Goal: Task Accomplishment & Management: Complete application form

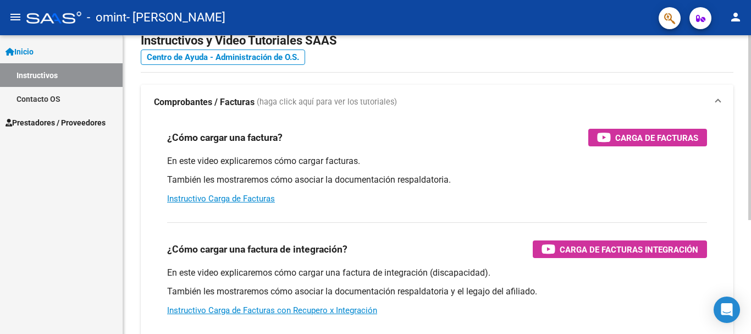
scroll to position [55, 0]
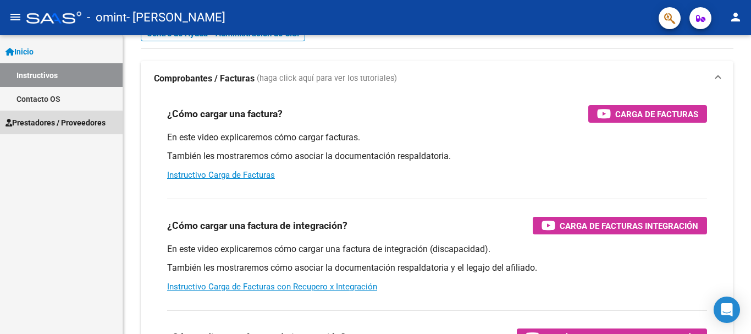
click at [55, 126] on span "Prestadores / Proveedores" at bounding box center [55, 123] width 100 height 12
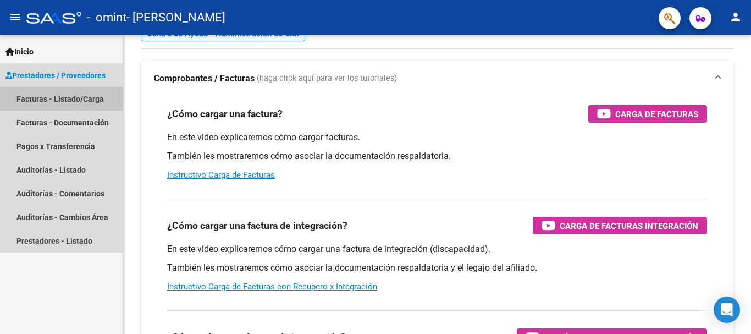
click at [72, 101] on link "Facturas - Listado/Carga" at bounding box center [61, 99] width 123 height 24
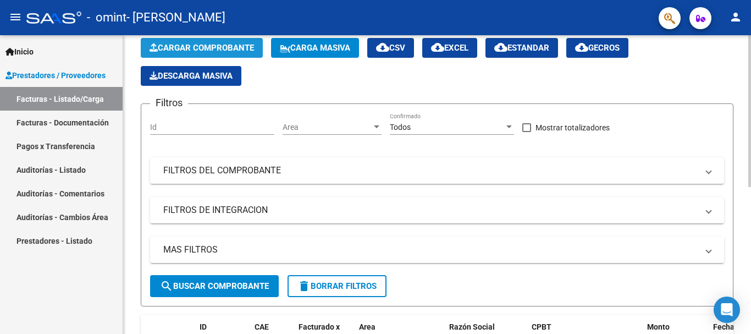
click at [217, 43] on span "Cargar Comprobante" at bounding box center [201, 48] width 104 height 10
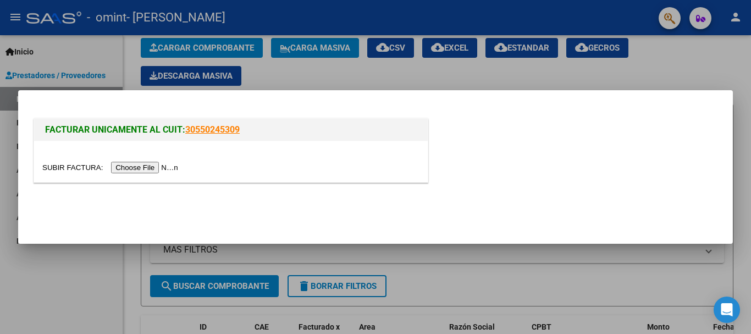
click at [171, 167] on input "file" at bounding box center [111, 168] width 139 height 12
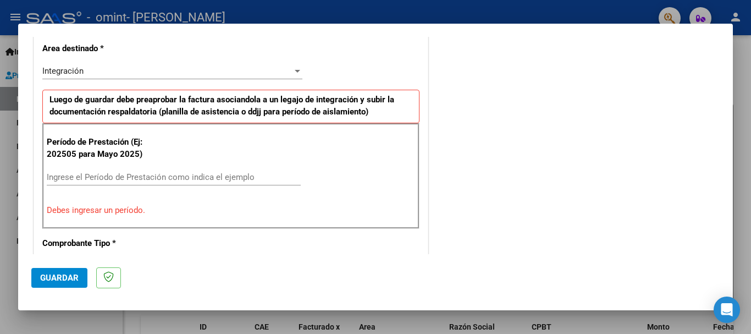
scroll to position [274, 0]
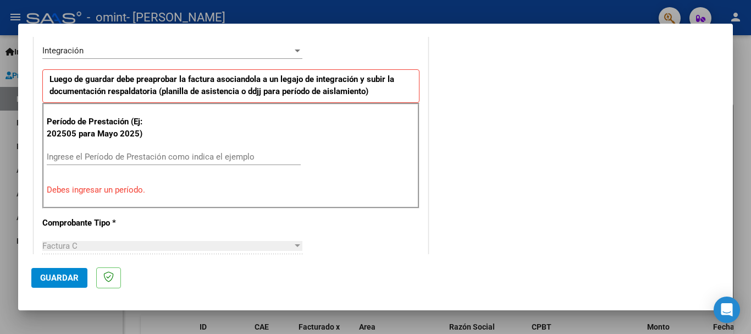
click at [198, 157] on input "Ingrese el Período de Prestación como indica el ejemplo" at bounding box center [174, 157] width 254 height 10
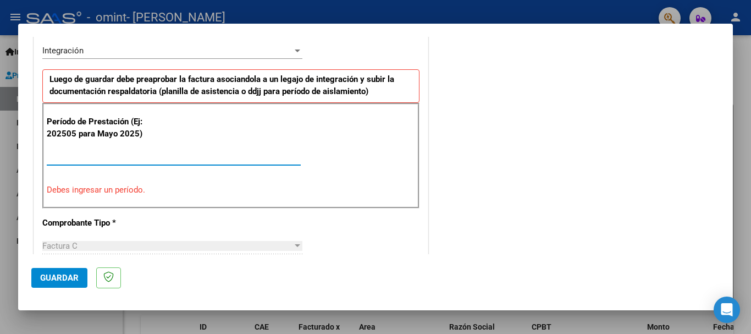
click at [199, 156] on input "Ingrese el Período de Prestación como indica el ejemplo" at bounding box center [174, 157] width 254 height 10
click at [200, 156] on input "Ingrese el Período de Prestación como indica el ejemplo" at bounding box center [174, 157] width 254 height 10
type input "2025"
type input "2"
type input "1"
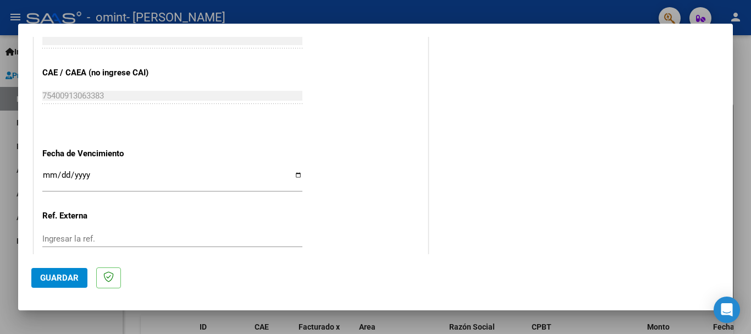
scroll to position [714, 0]
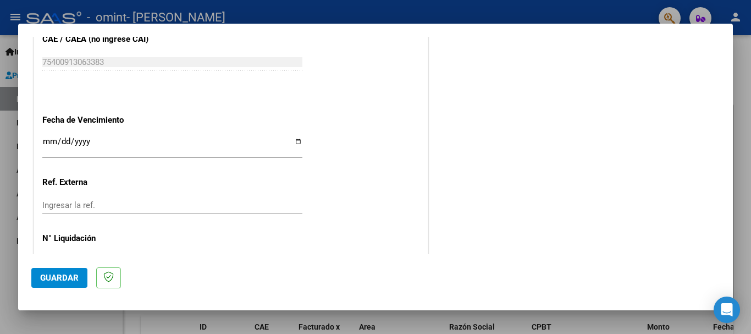
type input "202509"
click at [296, 143] on input "Ingresar la fecha" at bounding box center [172, 146] width 260 height 18
drag, startPoint x: 94, startPoint y: 147, endPoint x: 209, endPoint y: 145, distance: 115.4
click at [167, 145] on input "Ingresar la fecha" at bounding box center [172, 146] width 260 height 18
click at [295, 141] on input "Ingresar la fecha" at bounding box center [172, 146] width 260 height 18
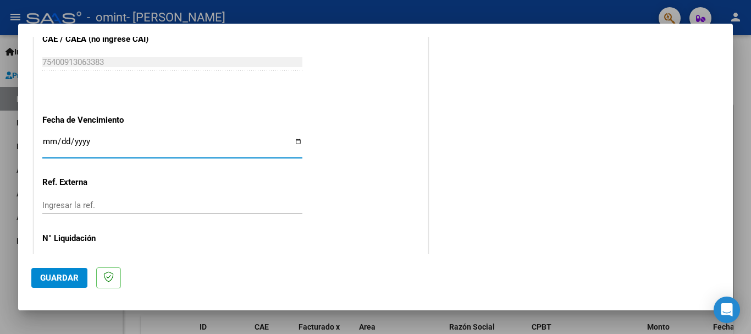
type input "[DATE]"
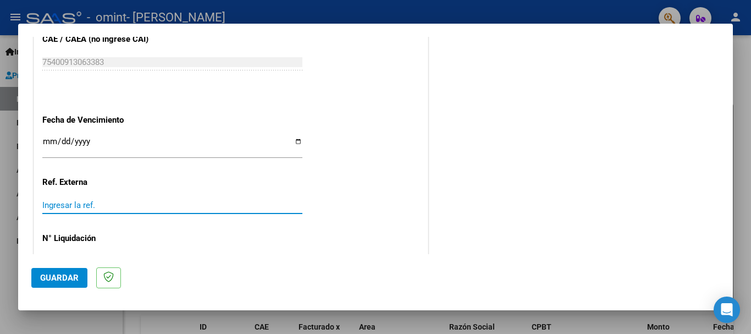
click at [103, 203] on input "Ingresar la ref." at bounding box center [172, 205] width 260 height 10
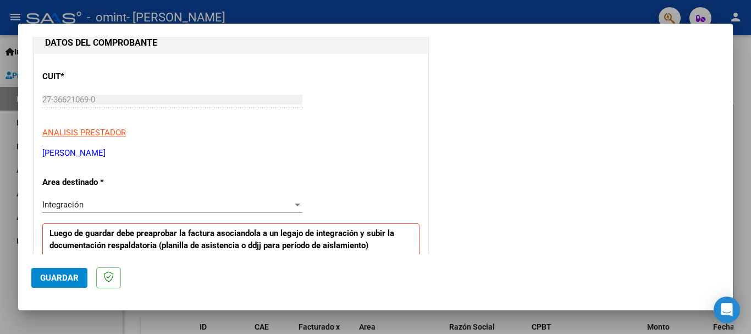
scroll to position [146, 0]
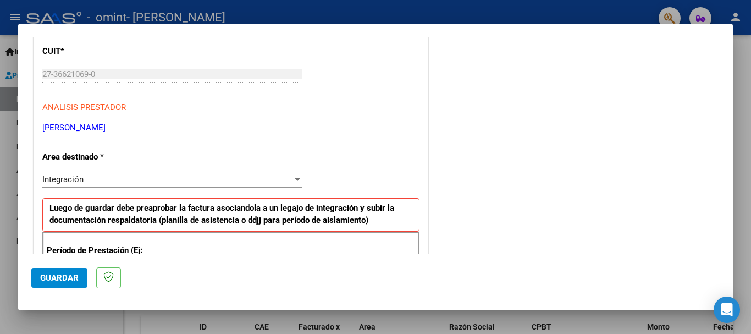
click at [198, 180] on div "Integración" at bounding box center [167, 179] width 250 height 10
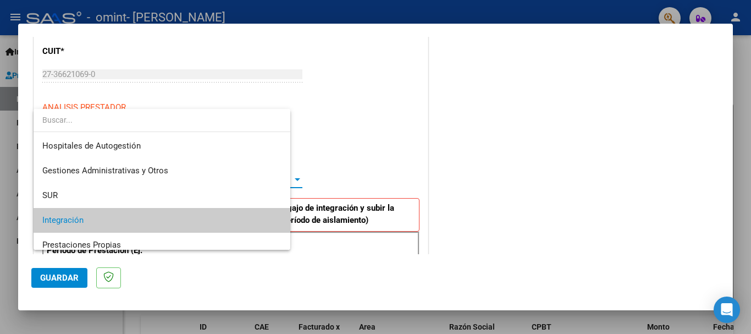
scroll to position [41, 0]
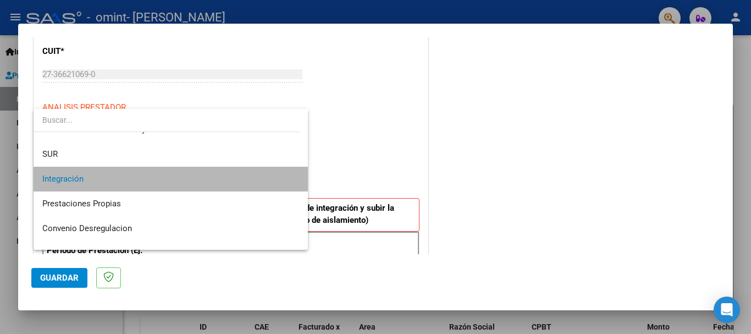
click at [198, 180] on span "Integración" at bounding box center [170, 179] width 257 height 25
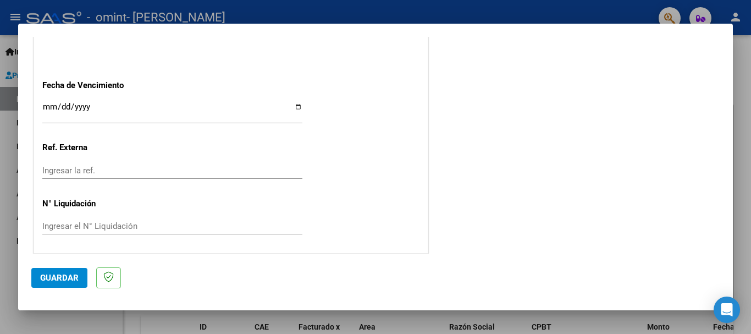
scroll to position [750, 0]
click at [62, 278] on span "Guardar" at bounding box center [59, 278] width 38 height 10
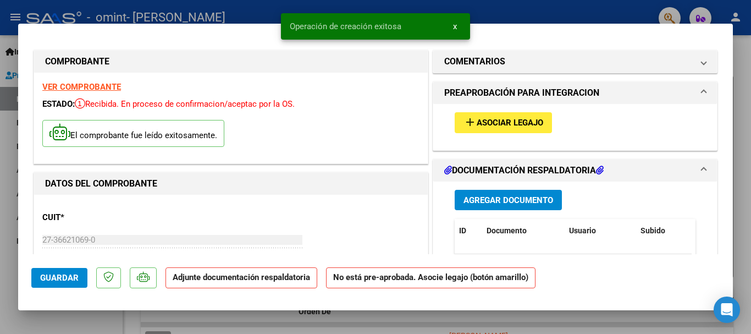
scroll to position [0, 0]
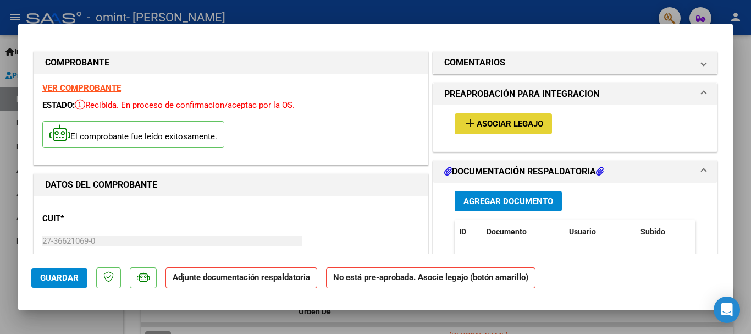
click at [481, 128] on span "Asociar Legajo" at bounding box center [510, 124] width 67 height 10
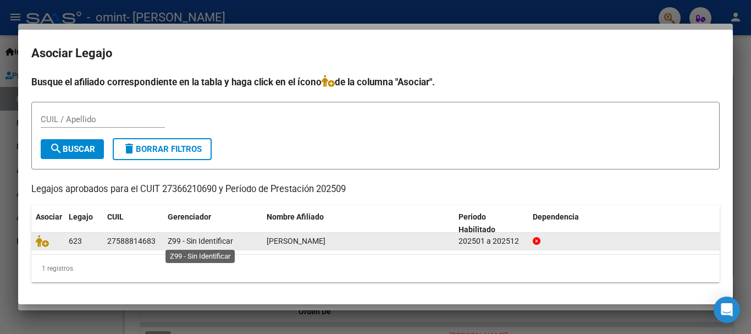
click at [190, 243] on span "Z99 - Sin Identificar" at bounding box center [200, 240] width 65 height 9
click at [562, 243] on div at bounding box center [624, 241] width 183 height 13
click at [479, 241] on div "202501 a 202512" at bounding box center [490, 241] width 65 height 13
click at [95, 242] on div "623" at bounding box center [84, 241] width 30 height 13
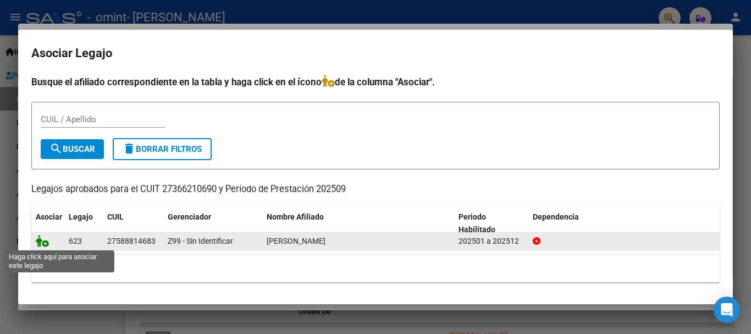
click at [45, 239] on icon at bounding box center [42, 241] width 13 height 12
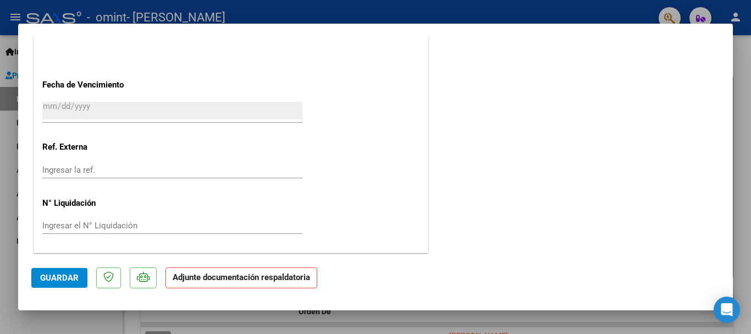
scroll to position [767, 0]
click at [223, 276] on strong "Adjunte documentación respaldatoria" at bounding box center [241, 277] width 137 height 10
click at [68, 280] on span "Guardar" at bounding box center [59, 278] width 38 height 10
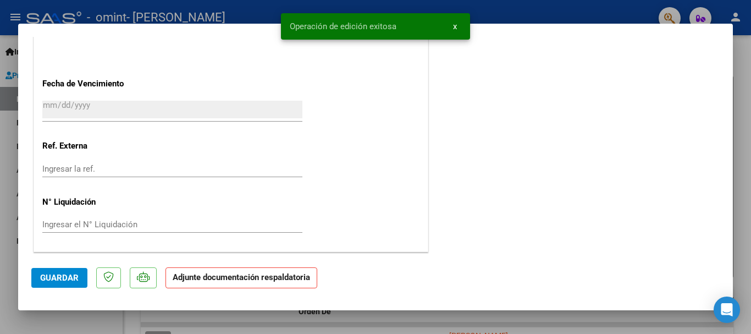
click at [201, 281] on strong "Adjunte documentación respaldatoria" at bounding box center [241, 277] width 137 height 10
click at [457, 29] on button "x" at bounding box center [454, 26] width 21 height 20
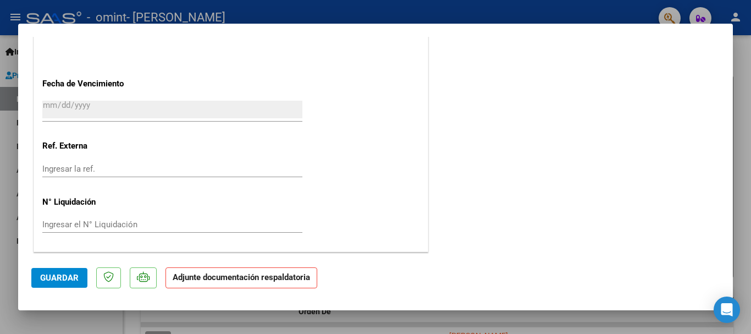
click at [287, 279] on strong "Adjunte documentación respaldatoria" at bounding box center [241, 277] width 137 height 10
drag, startPoint x: 287, startPoint y: 279, endPoint x: 339, endPoint y: 239, distance: 65.5
click at [288, 278] on strong "Adjunte documentación respaldatoria" at bounding box center [241, 277] width 137 height 10
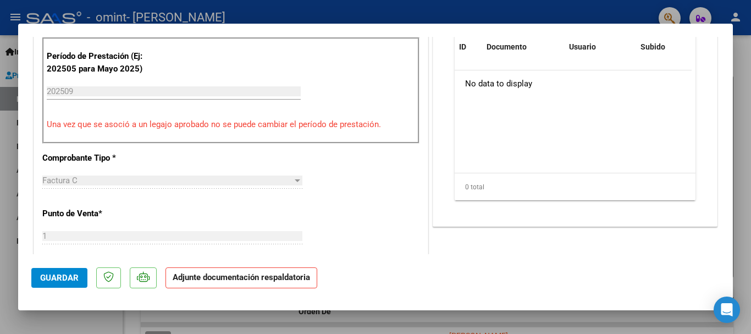
scroll to position [217, 0]
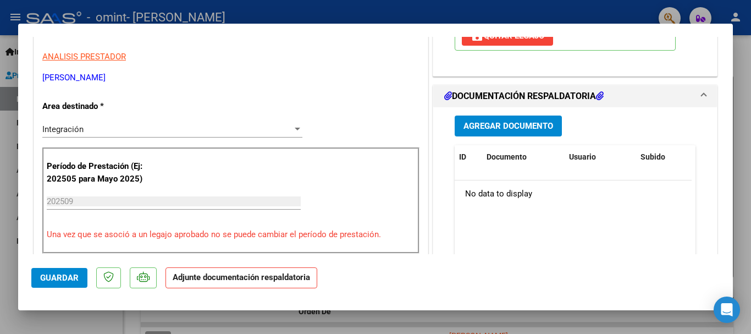
click at [347, 213] on div "Período de Prestación (Ej: 202505 para [DATE]) 202509 Ingrese el Período de Pre…" at bounding box center [230, 200] width 377 height 106
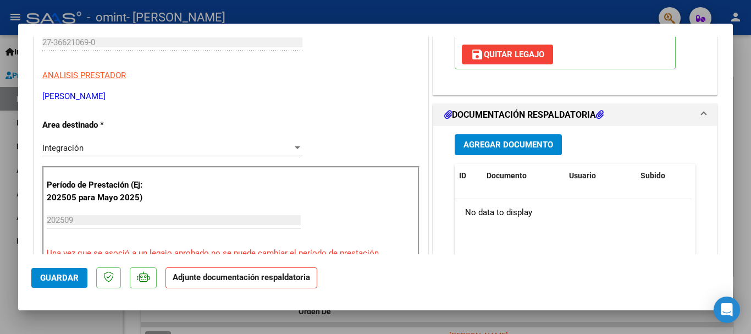
scroll to position [327, 0]
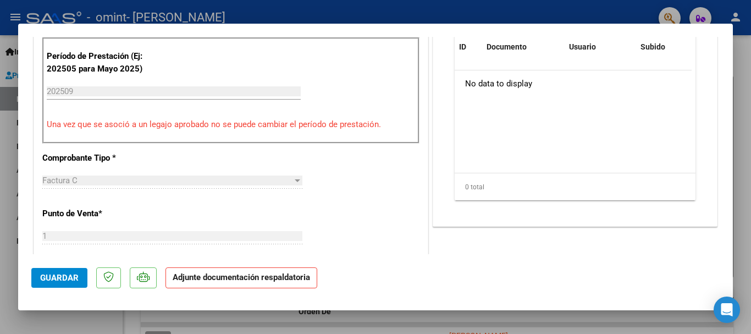
click at [252, 278] on strong "Adjunte documentación respaldatoria" at bounding box center [241, 277] width 137 height 10
click at [135, 281] on p at bounding box center [143, 277] width 27 height 21
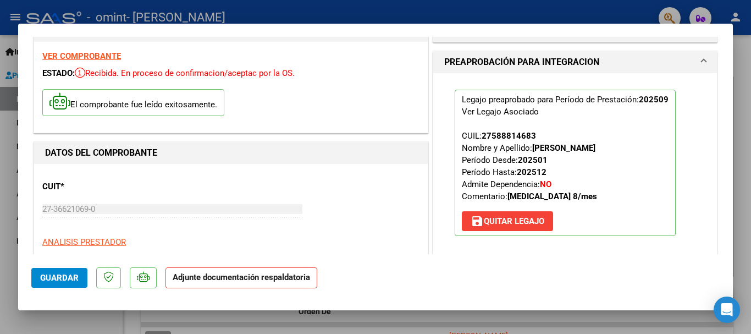
scroll to position [55, 0]
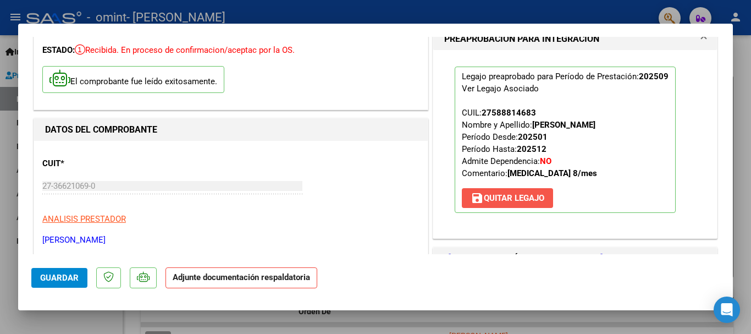
click at [501, 196] on span "save [PERSON_NAME]" at bounding box center [507, 198] width 74 height 10
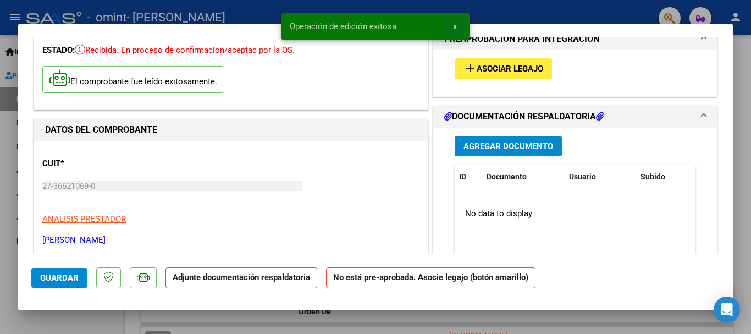
click at [460, 28] on button "x" at bounding box center [454, 26] width 21 height 20
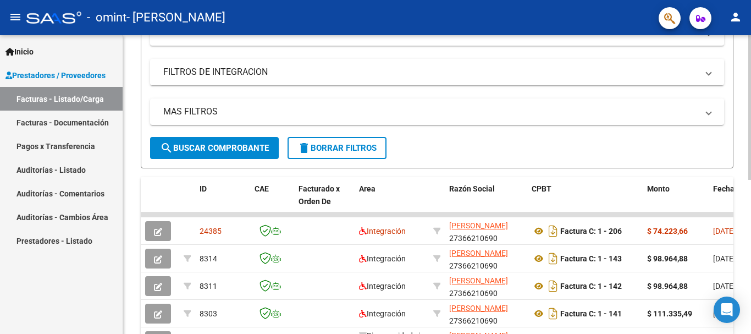
scroll to position [220, 0]
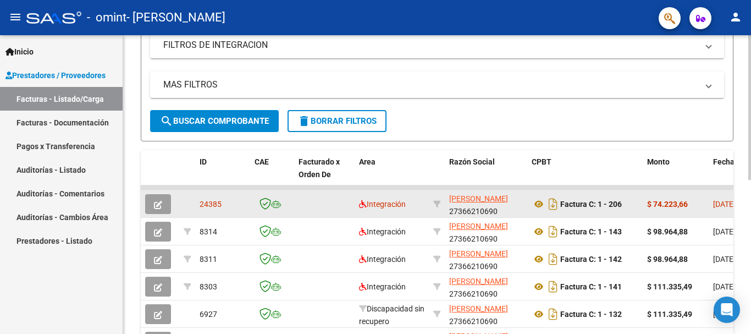
click at [209, 204] on span "24385" at bounding box center [211, 204] width 22 height 9
click at [157, 201] on icon "button" at bounding box center [158, 205] width 8 height 8
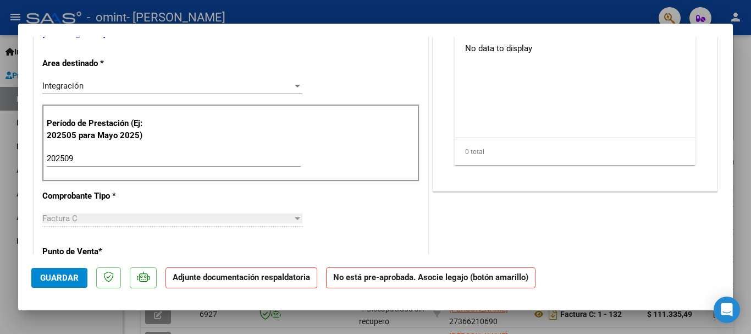
click at [234, 276] on strong "Adjunte documentación respaldatoria" at bounding box center [241, 277] width 137 height 10
click at [231, 280] on strong "Adjunte documentación respaldatoria" at bounding box center [241, 277] width 137 height 10
click at [207, 285] on p "Adjunte documentación respaldatoria" at bounding box center [241, 277] width 152 height 21
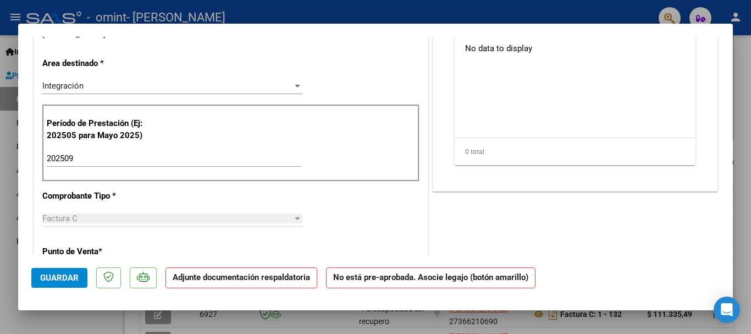
click at [364, 283] on strong "No está pre-aprobada. Asocie legajo (botón amarillo)" at bounding box center [430, 277] width 209 height 21
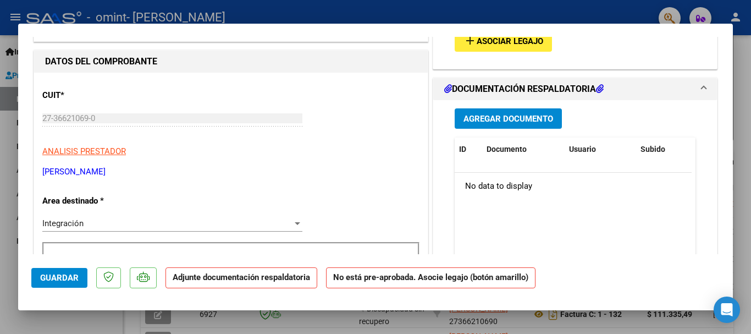
scroll to position [0, 0]
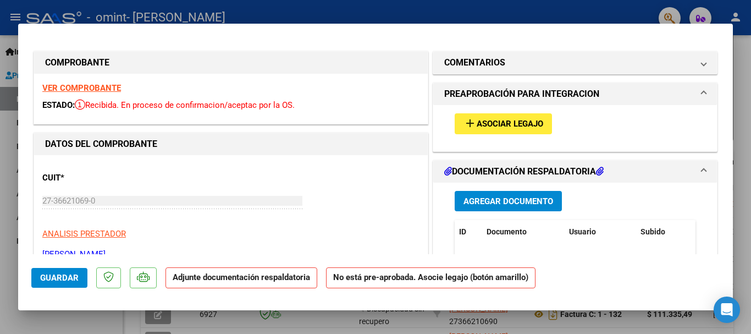
click at [504, 121] on span "Asociar Legajo" at bounding box center [510, 124] width 67 height 10
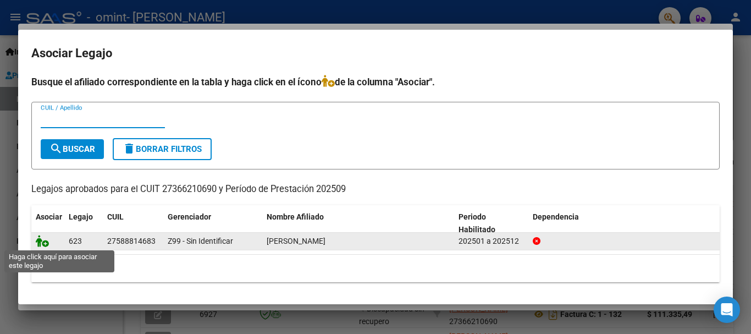
click at [42, 241] on icon at bounding box center [42, 241] width 13 height 12
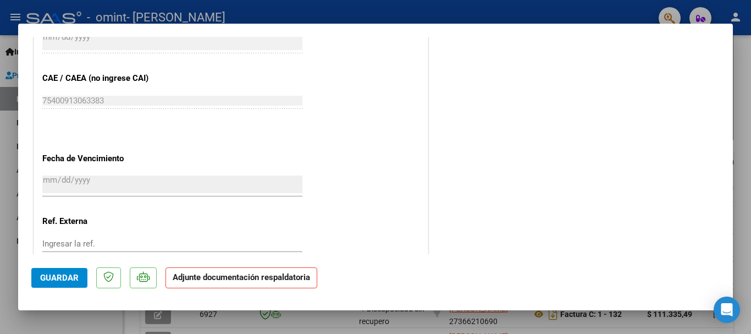
scroll to position [726, 0]
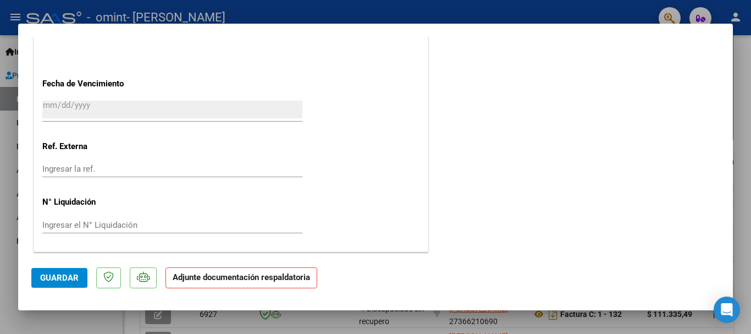
click at [131, 171] on input "Ingresar la ref." at bounding box center [172, 169] width 260 height 10
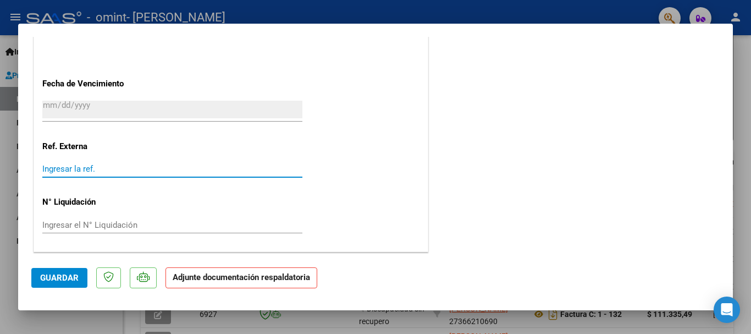
click at [64, 283] on button "Guardar" at bounding box center [59, 278] width 56 height 20
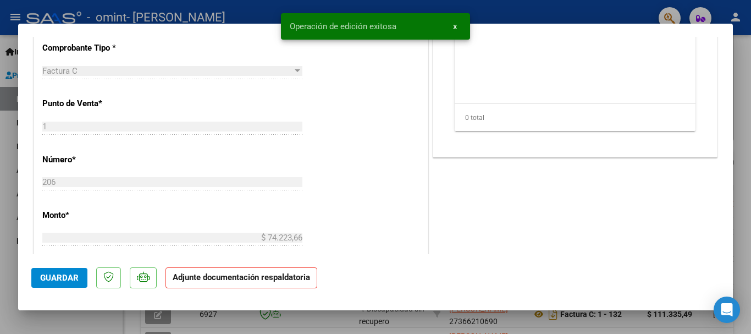
click at [701, 191] on div "COMENTARIOS Comentarios del Prestador / Gerenciador: PREAPROBACIÓN PARA INTEGRA…" at bounding box center [574, 118] width 289 height 931
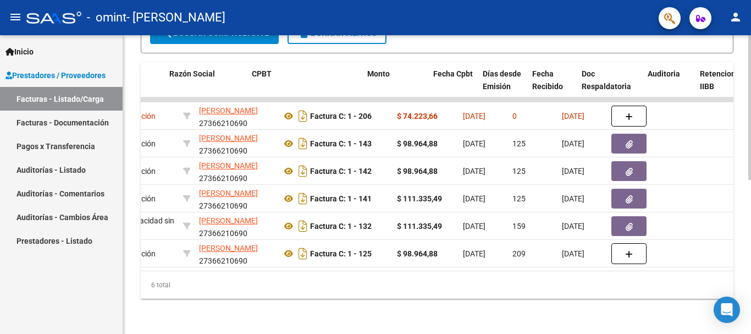
scroll to position [0, 302]
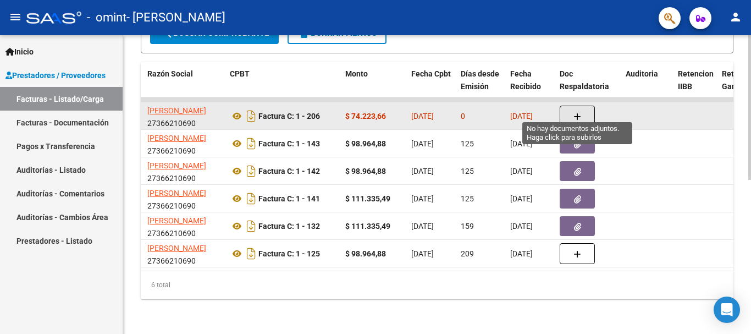
click at [582, 109] on button "button" at bounding box center [577, 116] width 35 height 21
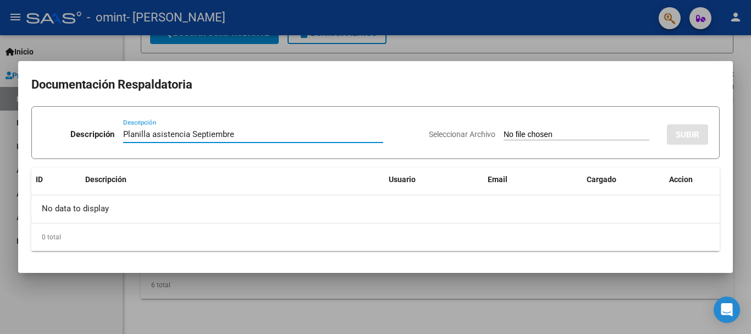
type input "Planilla asistencia Septiembre"
click at [503, 136] on input "Seleccionar Archivo" at bounding box center [576, 135] width 146 height 10
type input "C:\fakepath\[PERSON_NAME] (2).pdf"
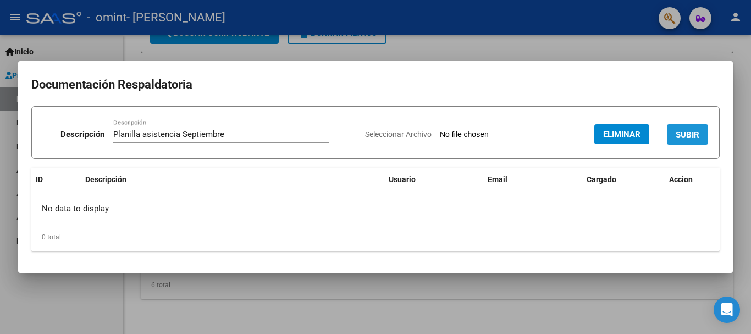
click at [695, 130] on span "SUBIR" at bounding box center [687, 135] width 24 height 10
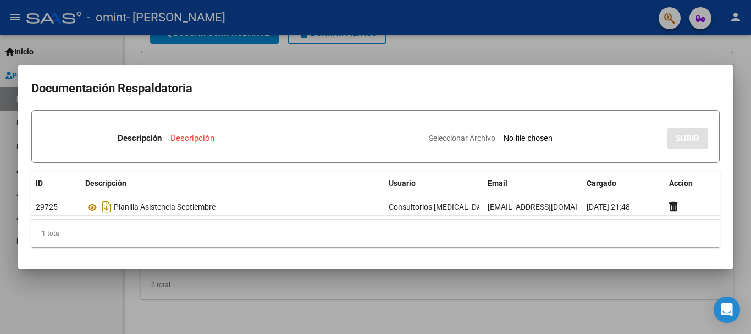
click at [417, 38] on div at bounding box center [375, 167] width 751 height 334
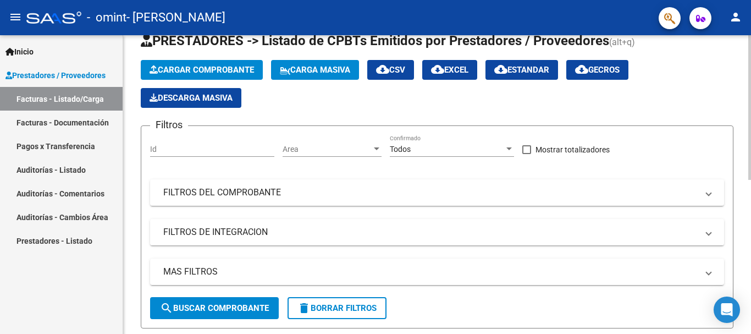
scroll to position [0, 0]
